Goal: Task Accomplishment & Management: Manage account settings

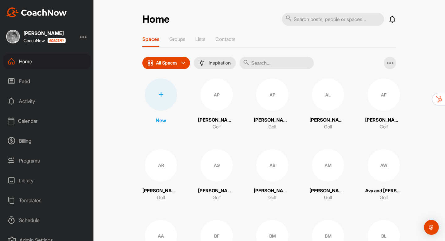
click at [24, 123] on div "Calendar" at bounding box center [46, 120] width 87 height 15
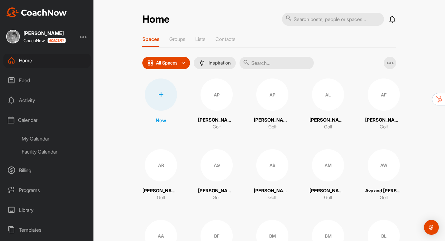
scroll to position [1, 0]
click at [40, 139] on div "My Calendar" at bounding box center [53, 138] width 73 height 13
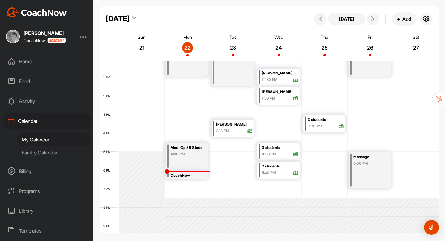
scroll to position [225, 0]
click at [282, 169] on div "2 students" at bounding box center [280, 166] width 37 height 7
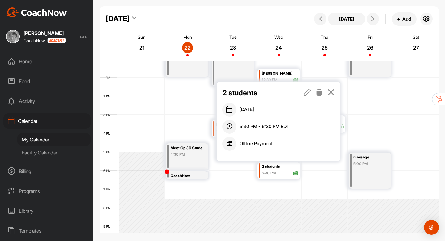
click at [282, 169] on div "2 students" at bounding box center [280, 166] width 37 height 7
click at [309, 92] on icon at bounding box center [307, 92] width 7 height 7
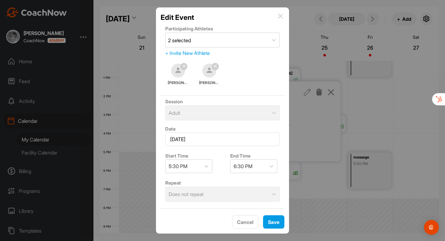
click at [201, 51] on div "+ Invite New Athlete" at bounding box center [222, 52] width 115 height 7
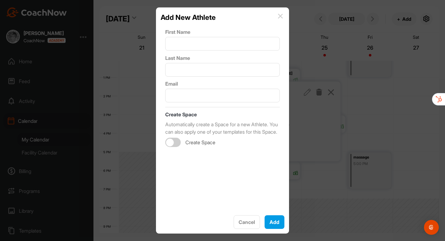
click at [280, 17] on img at bounding box center [280, 16] width 5 height 5
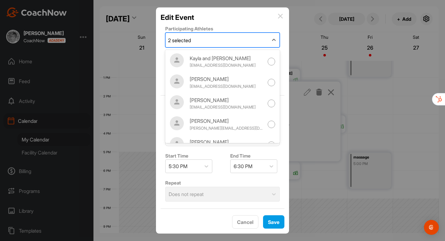
click at [252, 41] on div "2 selected" at bounding box center [217, 40] width 103 height 14
type input "h"
click at [280, 15] on img at bounding box center [280, 16] width 5 height 5
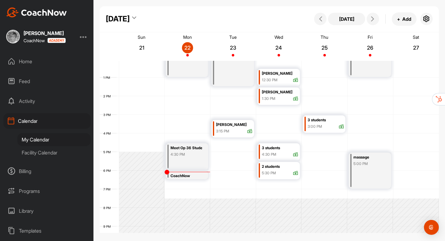
click at [278, 169] on div "2 students" at bounding box center [280, 166] width 37 height 7
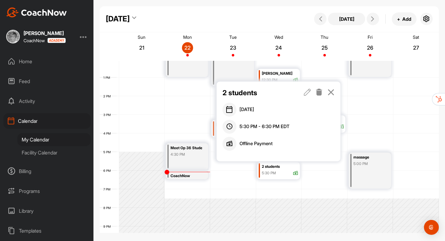
click at [307, 95] on icon at bounding box center [307, 92] width 7 height 7
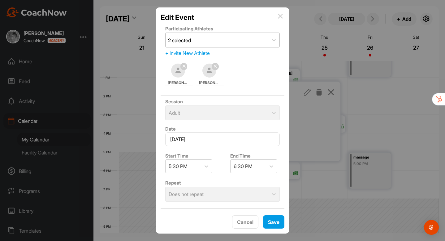
click at [219, 40] on div "2 selected" at bounding box center [217, 40] width 103 height 14
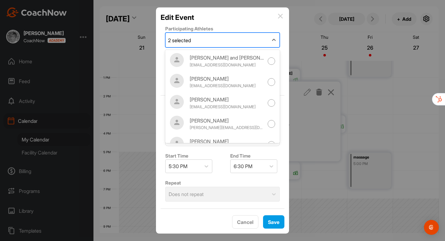
scroll to position [0, 0]
click at [280, 17] on img at bounding box center [280, 16] width 5 height 5
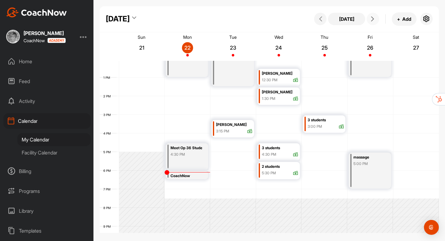
click at [373, 19] on icon at bounding box center [373, 18] width 5 height 5
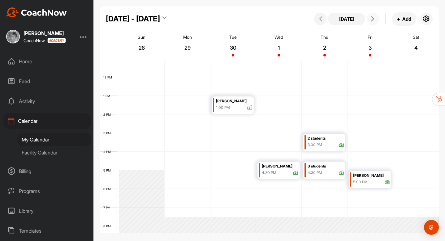
scroll to position [208, 0]
click at [278, 165] on div "Hila Bredenkamp" at bounding box center [280, 164] width 37 height 7
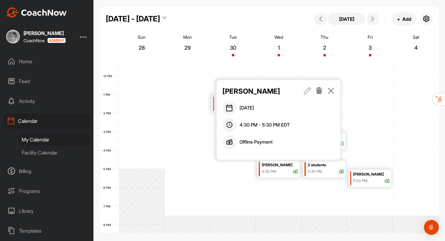
click at [307, 94] on icon at bounding box center [307, 90] width 7 height 7
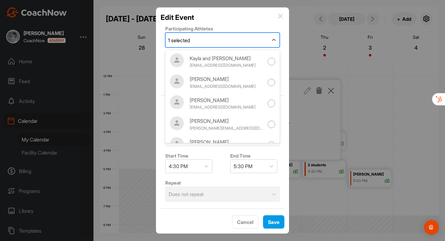
click at [214, 38] on div "1 selected" at bounding box center [217, 40] width 103 height 14
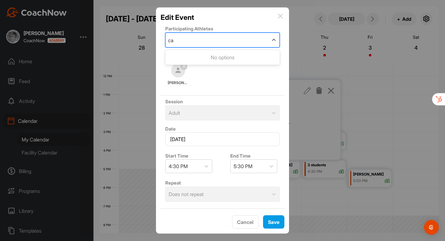
type input "c"
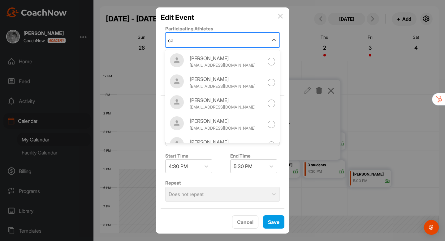
type input "c"
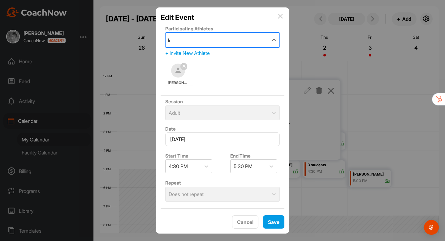
type input "lee"
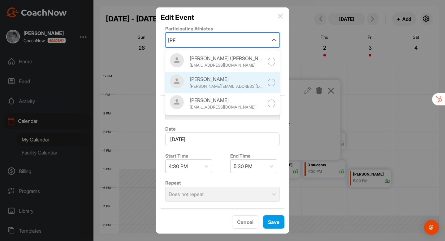
click at [273, 83] on div at bounding box center [272, 83] width 8 height 8
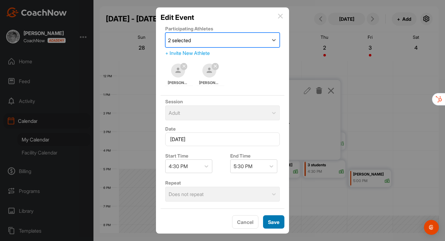
click at [273, 170] on div "Save" at bounding box center [273, 221] width 11 height 7
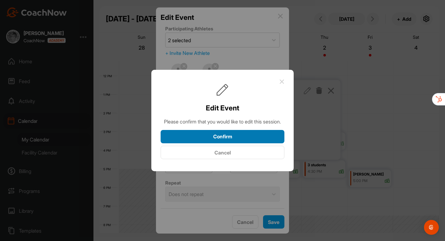
click at [239, 140] on button "Confirm" at bounding box center [223, 136] width 124 height 13
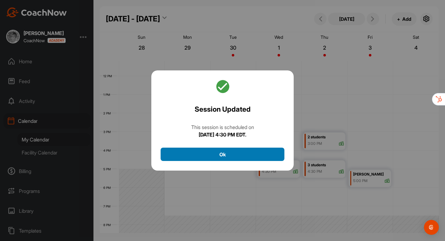
click at [226, 156] on button "Ok" at bounding box center [223, 153] width 124 height 13
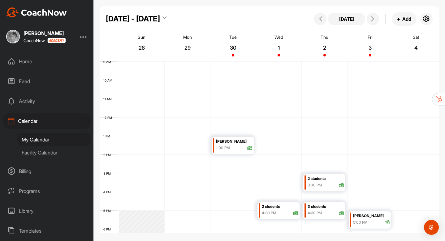
scroll to position [167, 0]
click at [34, 81] on div "Feed" at bounding box center [46, 80] width 87 height 15
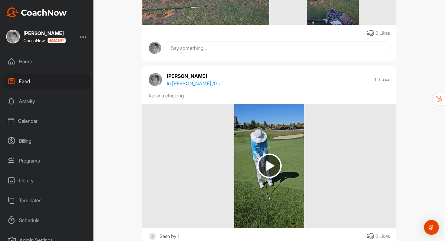
scroll to position [873, 0]
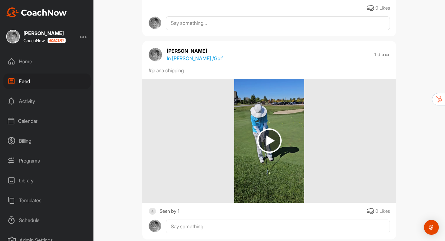
click at [28, 59] on div "Home" at bounding box center [46, 61] width 87 height 15
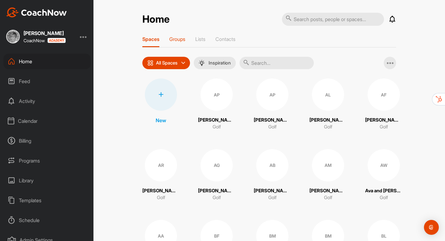
click at [182, 39] on p "Groups" at bounding box center [177, 39] width 16 height 6
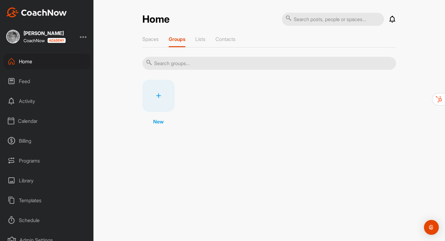
click at [27, 64] on div "Home" at bounding box center [46, 61] width 87 height 15
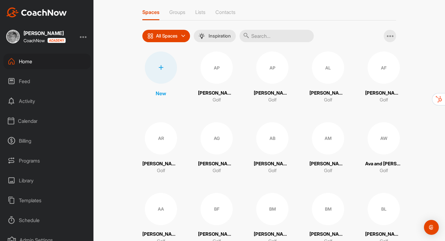
scroll to position [24, 0]
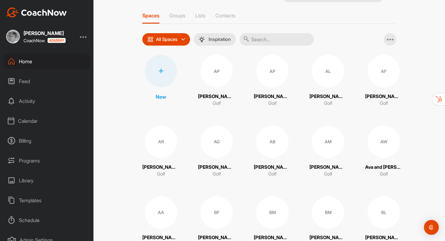
click at [218, 81] on div "AP" at bounding box center [217, 71] width 32 height 32
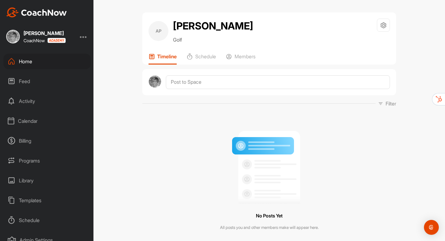
click at [26, 63] on div "Home" at bounding box center [46, 61] width 87 height 15
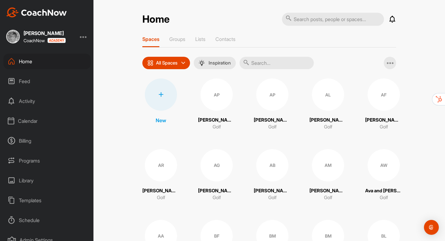
click at [25, 82] on div "Feed" at bounding box center [46, 80] width 87 height 15
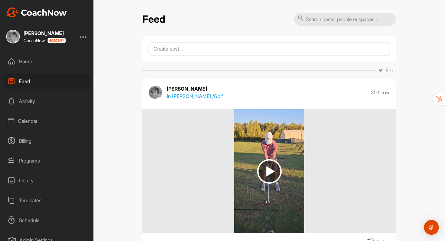
click at [282, 170] on img at bounding box center [269, 171] width 24 height 24
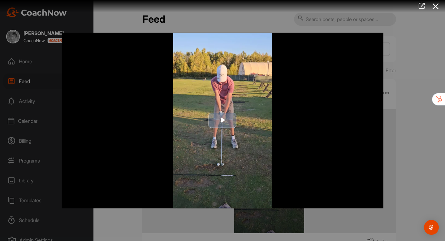
click at [223, 121] on span "Video Player" at bounding box center [223, 121] width 0 height 0
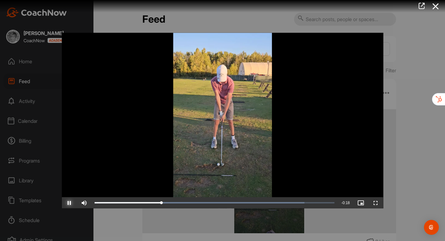
click at [69, 170] on span "Video Player" at bounding box center [69, 203] width 15 height 0
click at [80, 170] on div at bounding box center [222, 120] width 445 height 241
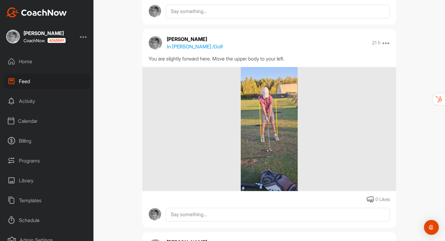
scroll to position [442, 0]
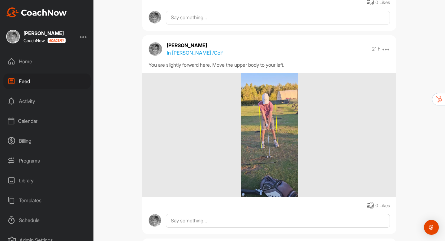
click at [272, 131] on img at bounding box center [269, 135] width 57 height 124
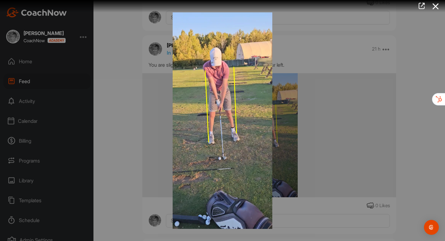
click at [308, 129] on div at bounding box center [222, 120] width 445 height 241
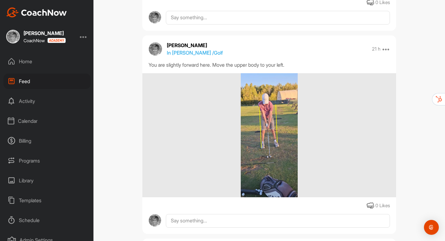
click at [29, 63] on div "Home" at bounding box center [46, 61] width 87 height 15
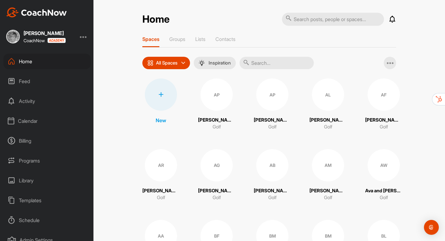
click at [25, 83] on div "Feed" at bounding box center [46, 80] width 87 height 15
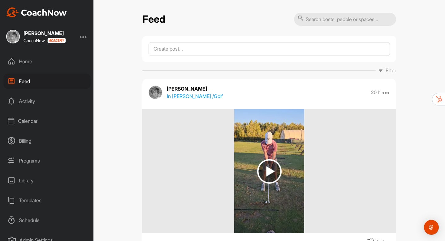
click at [31, 62] on div "Home" at bounding box center [46, 61] width 87 height 15
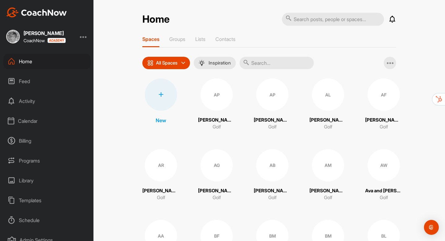
click at [21, 81] on div "Feed" at bounding box center [46, 80] width 87 height 15
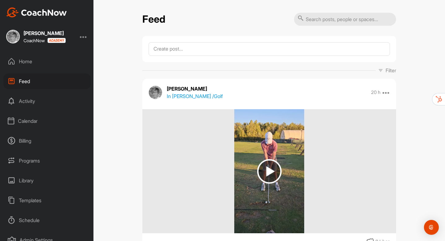
click at [28, 170] on div "Library" at bounding box center [46, 180] width 87 height 15
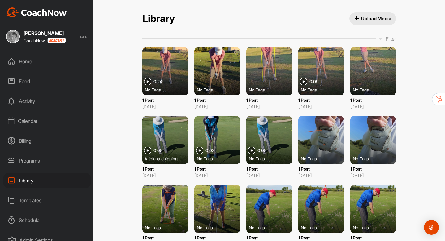
click at [87, 39] on div "Jelana Duncan CoachNow" at bounding box center [47, 37] width 94 height 14
click at [86, 39] on div at bounding box center [83, 36] width 7 height 7
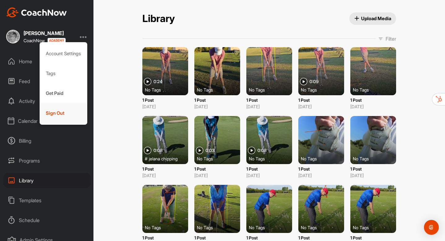
click at [55, 117] on div "Sign Out" at bounding box center [64, 113] width 48 height 20
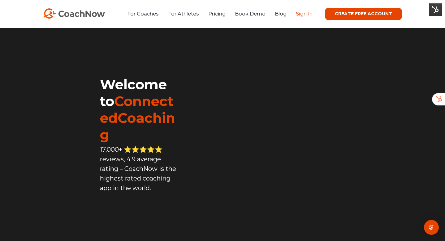
click at [304, 15] on link "Sign In" at bounding box center [304, 14] width 17 height 6
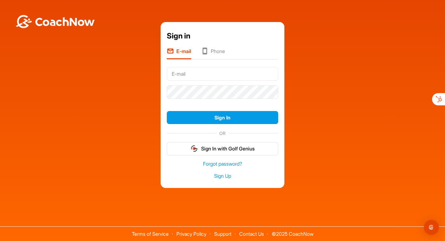
click at [194, 74] on input "text" at bounding box center [223, 74] width 112 height 14
type input "[PERSON_NAME][EMAIL_ADDRESS][DOMAIN_NAME]"
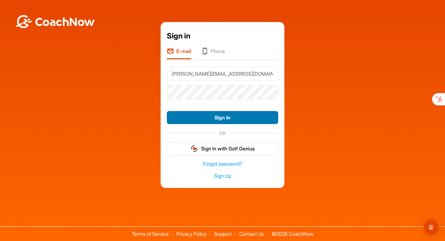
click at [212, 121] on button "Sign In" at bounding box center [223, 117] width 112 height 13
